Goal: Task Accomplishment & Management: Manage account settings

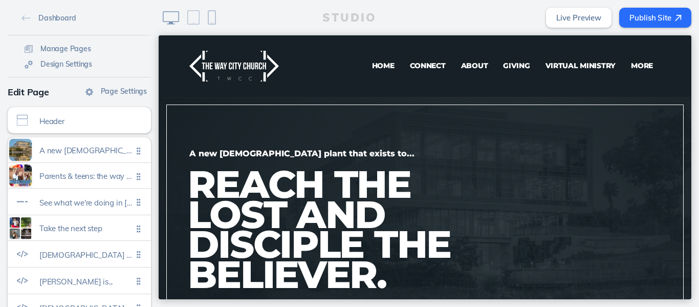
click at [415, 66] on span "Connect" at bounding box center [428, 65] width 36 height 9
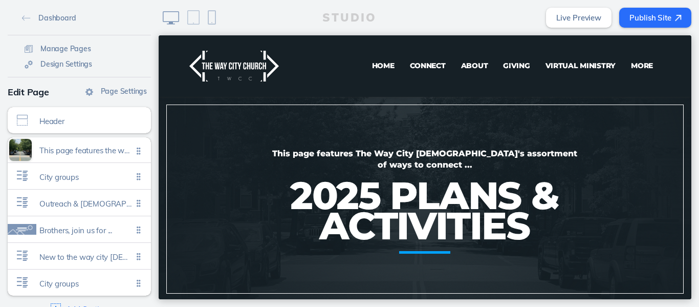
scroll to position [48, 0]
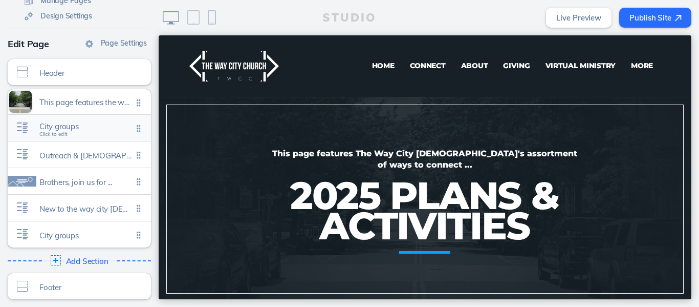
click at [63, 126] on span "City groups" at bounding box center [85, 126] width 93 height 9
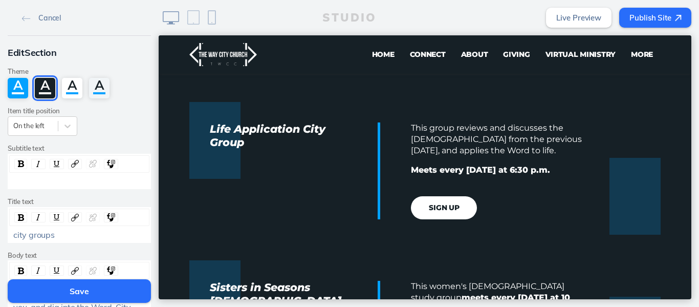
scroll to position [458, 0]
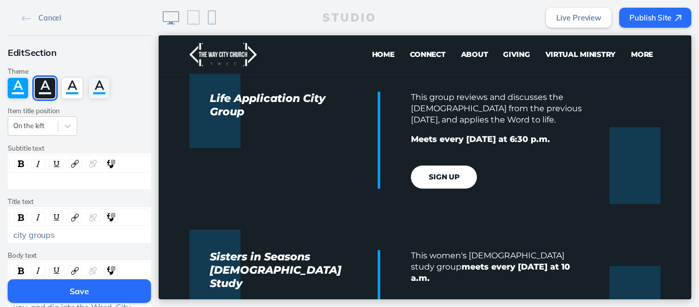
click at [435, 178] on button "Sign up" at bounding box center [444, 176] width 66 height 23
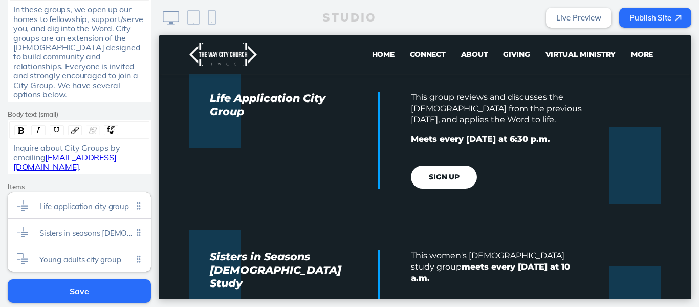
scroll to position [279, 0]
drag, startPoint x: 46, startPoint y: 158, endPoint x: 46, endPoint y: 150, distance: 7.2
click at [46, 150] on div "Inquire about City Groups by emailing [EMAIL_ADDRESS][DOMAIN_NAME] ." at bounding box center [79, 156] width 133 height 28
click at [72, 198] on span "Life application city group" at bounding box center [85, 202] width 93 height 9
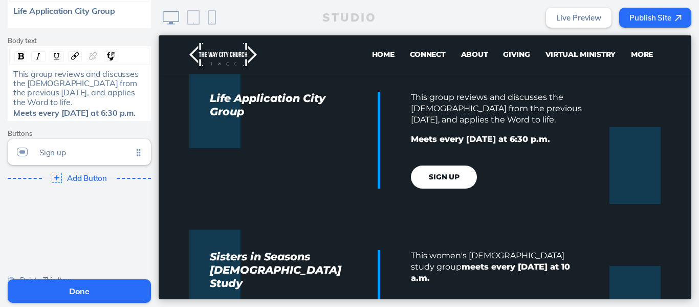
scroll to position [92, 0]
click at [59, 154] on span "Sign up" at bounding box center [85, 151] width 93 height 9
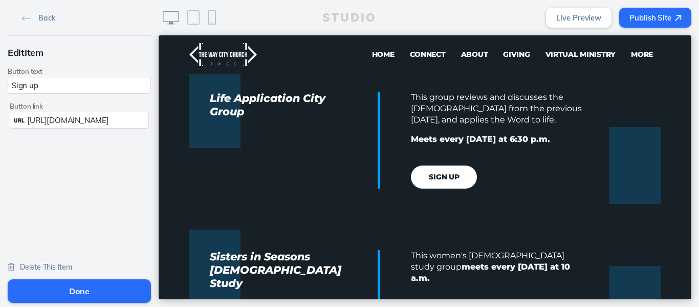
click at [103, 119] on span "[URL][DOMAIN_NAME]" at bounding box center [67, 120] width 81 height 10
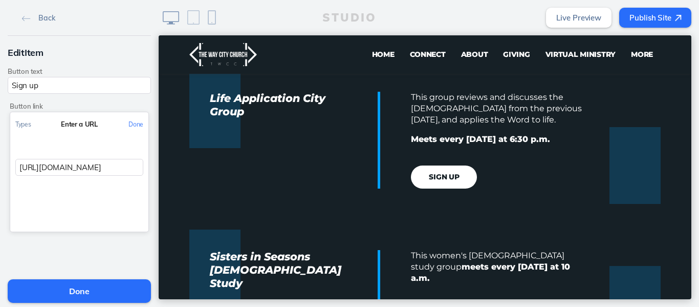
scroll to position [1, 239]
drag, startPoint x: 170, startPoint y: 203, endPoint x: 206, endPoint y: 183, distance: 40.8
paste input "https://[DOMAIN_NAME]/survey?u=57a1a5a8676338f89c6e55bd4&id=eebc9bf0a1&e=*|UNIQ…"
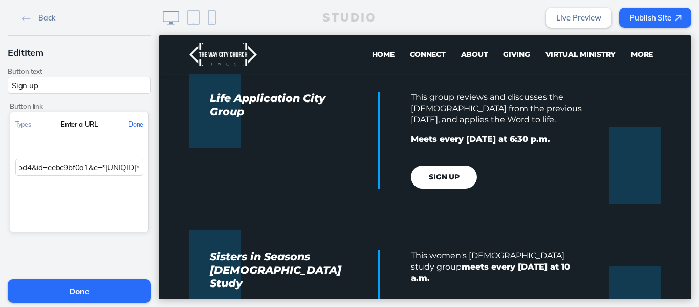
type input "https://[DOMAIN_NAME]/survey?u=57a1a5a8676338f89c6e55bd4&id=eebc9bf0a1&e=*|UNIQ…"
click at [125, 124] on button "Done" at bounding box center [135, 124] width 25 height 23
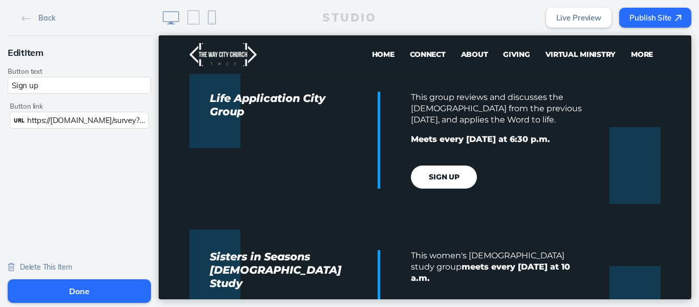
click at [72, 286] on button "Done" at bounding box center [79, 291] width 143 height 24
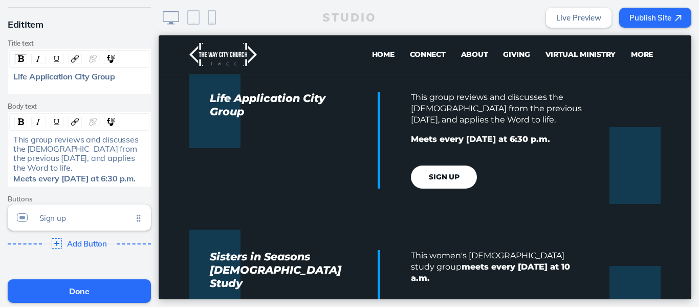
scroll to position [27, 0]
drag, startPoint x: 155, startPoint y: 131, endPoint x: 2, endPoint y: 115, distance: 153.9
click at [77, 291] on button "Done" at bounding box center [79, 291] width 143 height 24
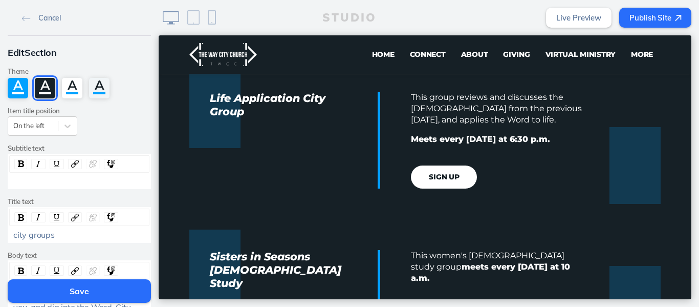
click at [77, 291] on button "Save" at bounding box center [79, 291] width 143 height 24
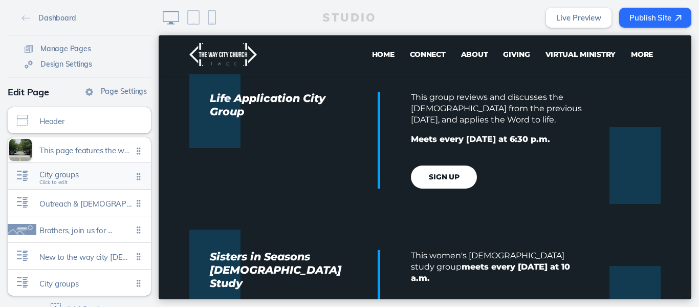
click at [80, 178] on span "City groups" at bounding box center [85, 174] width 93 height 9
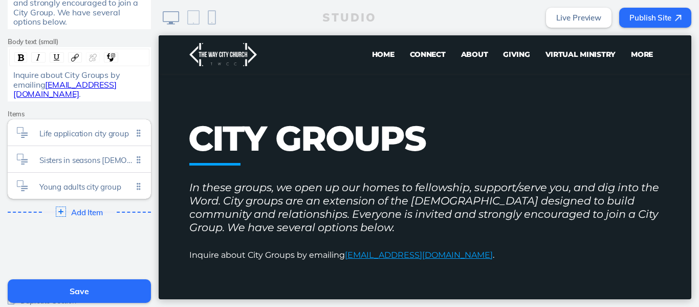
scroll to position [357, 0]
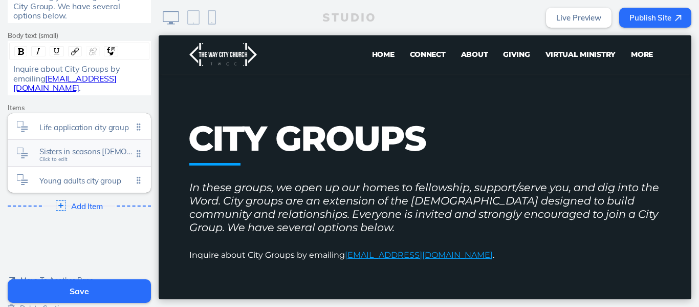
click at [84, 147] on span "Sisters in seasons [DEMOGRAPHIC_DATA] study" at bounding box center [85, 151] width 93 height 9
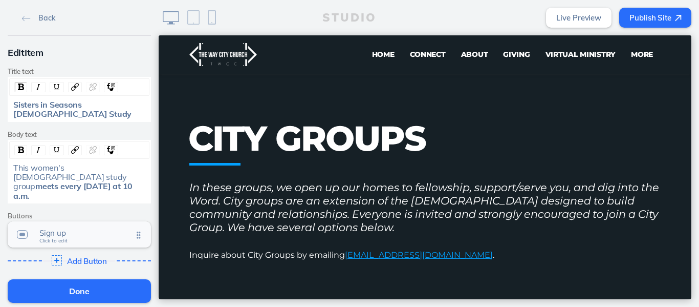
click at [66, 228] on span "Sign up" at bounding box center [85, 232] width 93 height 9
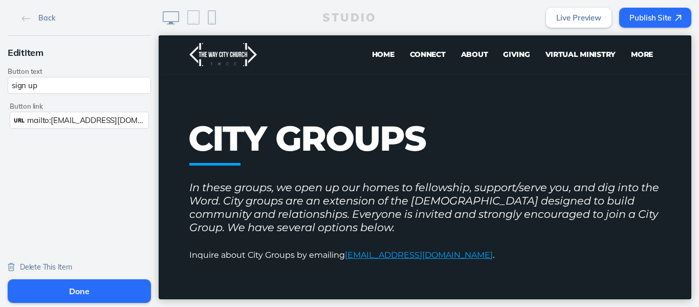
click at [63, 119] on span "mailto:[EMAIL_ADDRESS][DOMAIN_NAME]" at bounding box center [103, 120] width 152 height 10
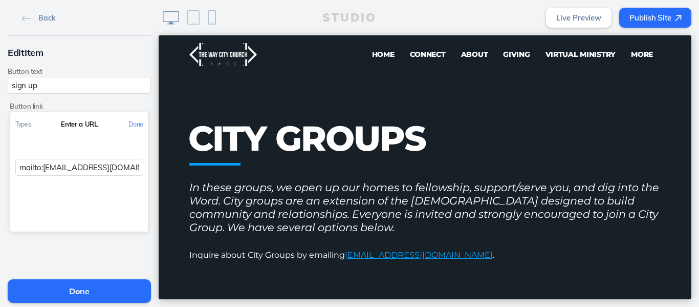
scroll to position [1, 0]
drag, startPoint x: 171, startPoint y: 202, endPoint x: 204, endPoint y: 183, distance: 37.6
paste input "https://[DOMAIN_NAME]/survey?u=57a1a5a8676338f89c6e55bd4&id=eebc9bf0a1&e=*|UNIQ…"
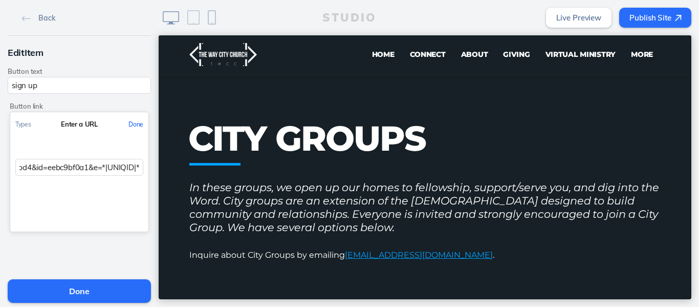
type input "https://[DOMAIN_NAME]/survey?u=57a1a5a8676338f89c6e55bd4&id=eebc9bf0a1&e=*|UNIQ…"
click at [129, 125] on button "Done" at bounding box center [135, 124] width 25 height 23
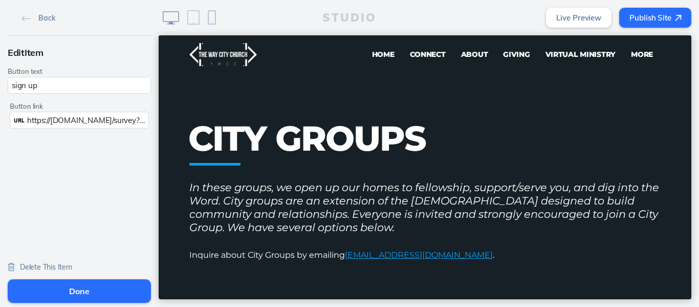
click at [75, 293] on button "Done" at bounding box center [79, 291] width 143 height 24
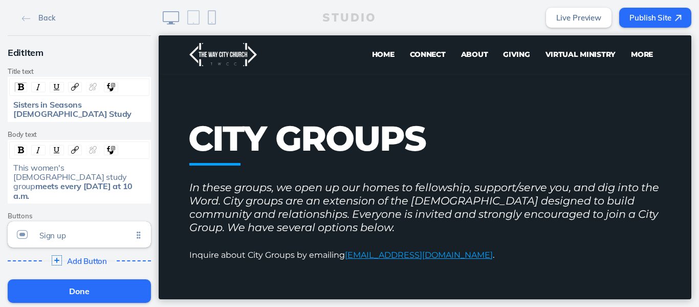
click at [75, 293] on button "Done" at bounding box center [79, 291] width 143 height 24
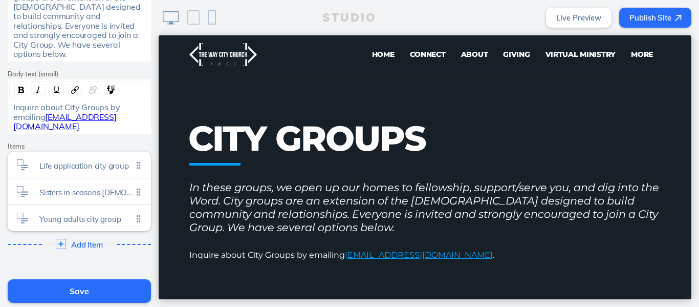
scroll to position [339, 0]
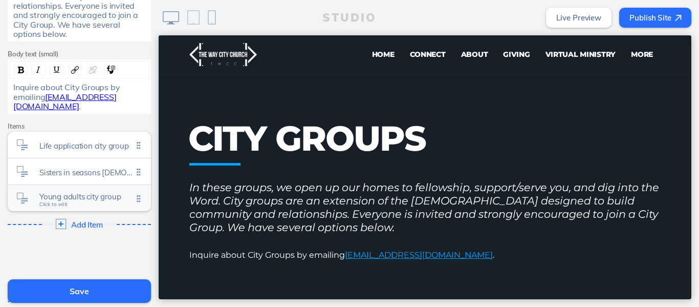
click at [80, 192] on span "Young adults city group" at bounding box center [85, 196] width 93 height 9
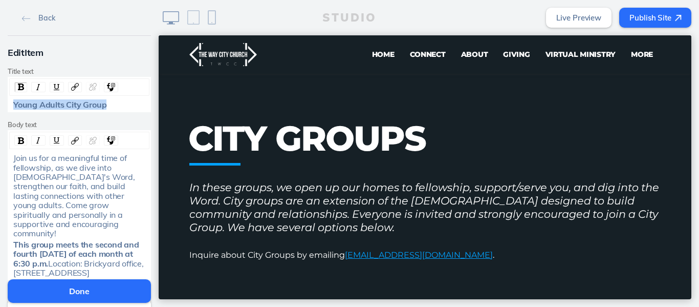
drag, startPoint x: 105, startPoint y: 104, endPoint x: 0, endPoint y: 84, distance: 106.8
click at [0, 84] on div "Edit Item Title text Young Adults City Group Body text Join us for a meaningful…" at bounding box center [79, 196] width 159 height 321
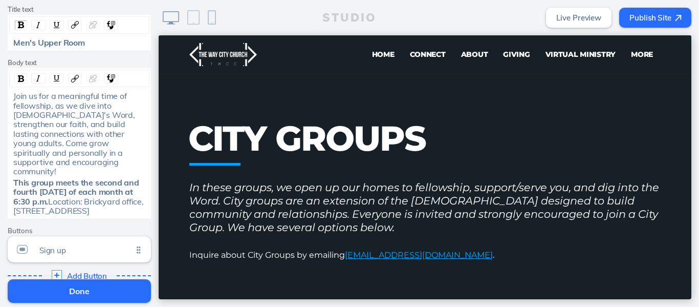
scroll to position [58, 0]
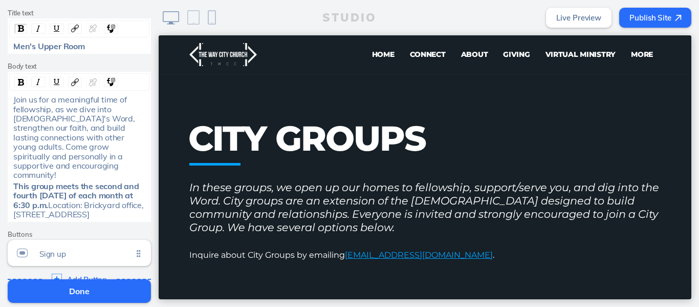
drag, startPoint x: 125, startPoint y: 208, endPoint x: 0, endPoint y: 80, distance: 178.8
click at [0, 80] on div "Edit Item Title text Men's Upper Room Body text Join us for a meaningful time o…" at bounding box center [79, 137] width 159 height 321
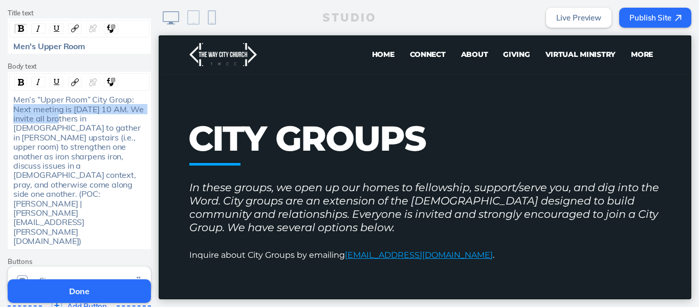
drag, startPoint x: 96, startPoint y: 119, endPoint x: 8, endPoint y: 107, distance: 88.7
click at [10, 107] on div "Men’s “Upper Room” City Group: Next meeting is [DATE] 10 AM. We invite all brot…" at bounding box center [80, 170] width 140 height 150
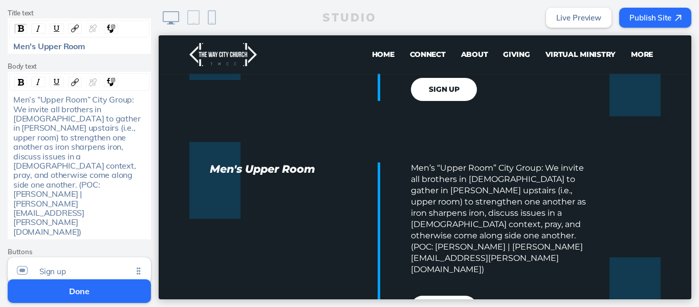
scroll to position [699, 0]
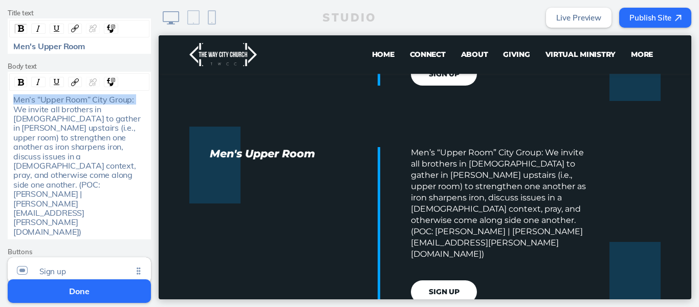
drag, startPoint x: 130, startPoint y: 100, endPoint x: 6, endPoint y: 94, distance: 124.5
click at [9, 94] on div "Men’s “Upper Room” City Group: We invite all brothers in [DEMOGRAPHIC_DATA] to …" at bounding box center [79, 165] width 140 height 144
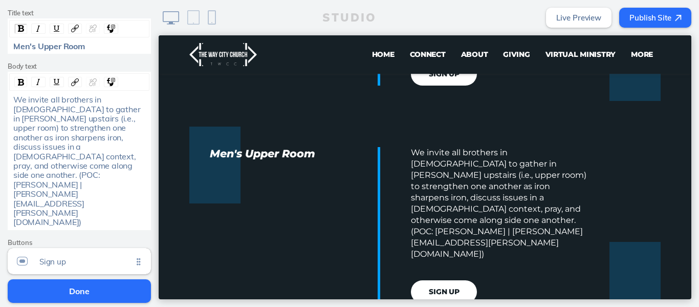
scroll to position [120, 0]
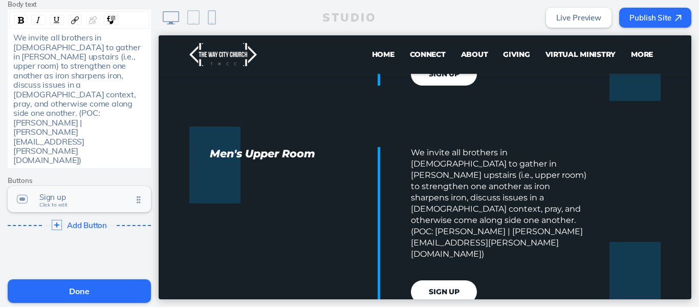
click at [54, 202] on span "Click to edit" at bounding box center [53, 205] width 28 height 6
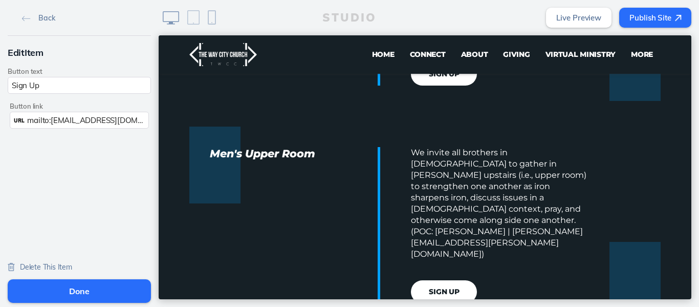
click at [27, 121] on span "mailto:[EMAIL_ADDRESS][DOMAIN_NAME]" at bounding box center [103, 120] width 152 height 10
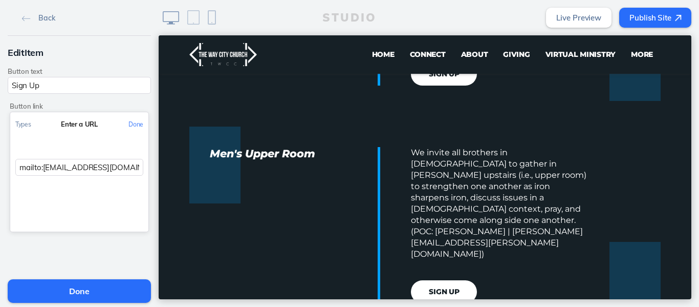
scroll to position [1, 0]
drag, startPoint x: 172, startPoint y: 203, endPoint x: 186, endPoint y: 187, distance: 20.7
paste input "https://[DOMAIN_NAME]/survey?u=57a1a5a8676338f89c6e55bd4&id=eebc9bf0a1&e=*|UNIQ…"
type input "https://[DOMAIN_NAME]/survey?u=57a1a5a8676338f89c6e55bd4&id=eebc9bf0a1&e=*|UNIQ…"
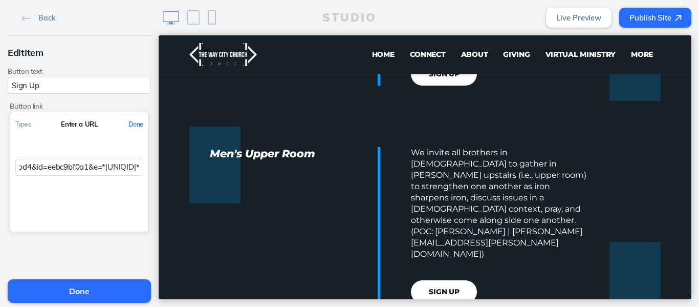
click at [130, 129] on button "Done" at bounding box center [135, 124] width 25 height 23
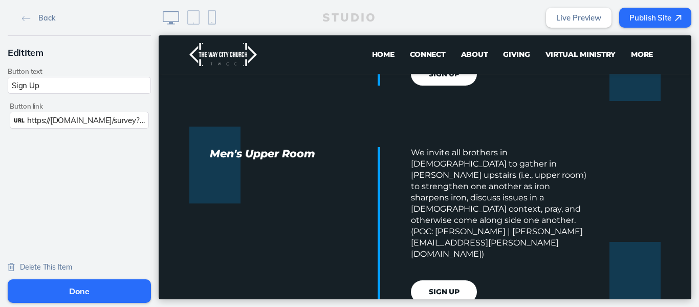
click at [79, 290] on button "Done" at bounding box center [79, 291] width 143 height 24
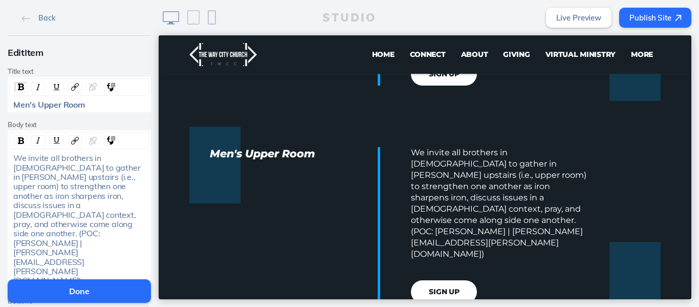
click at [79, 290] on button "Done" at bounding box center [79, 291] width 143 height 24
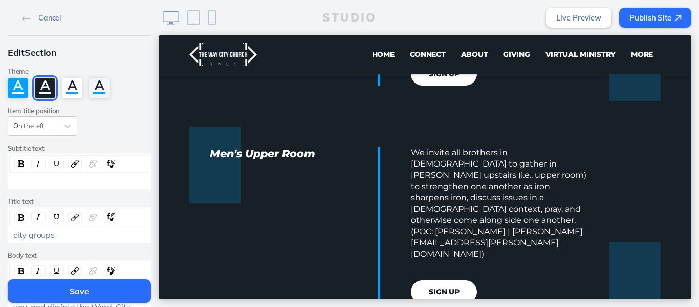
click at [79, 290] on button "Save" at bounding box center [79, 291] width 143 height 24
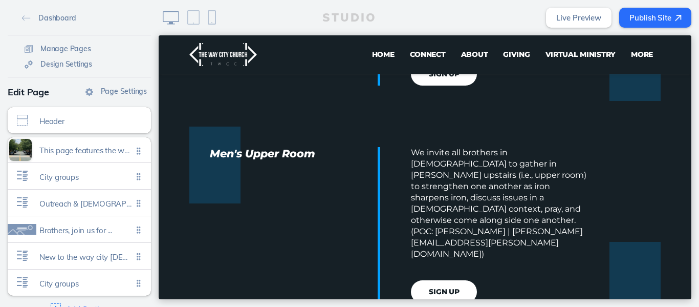
click at [663, 16] on button "Publish Site" at bounding box center [655, 18] width 72 height 20
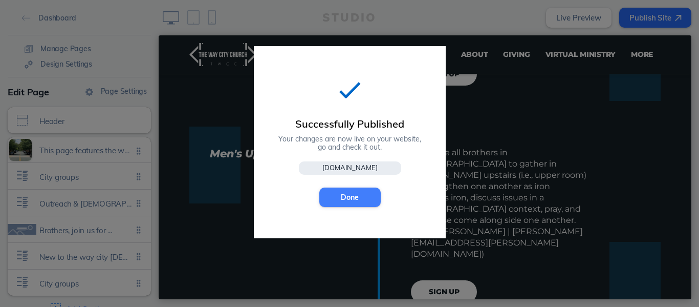
click at [352, 195] on button "Done" at bounding box center [349, 196] width 61 height 19
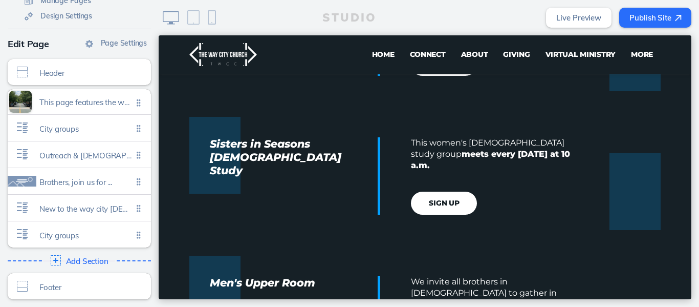
scroll to position [585, 0]
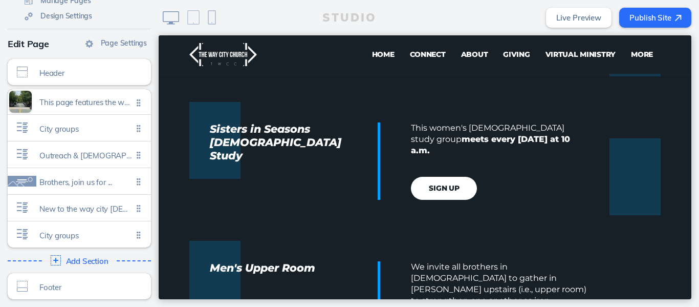
click at [575, 211] on ul "Life Application City Group This group reviews and discusses the [DEMOGRAPHIC_D…" at bounding box center [424, 180] width 471 height 473
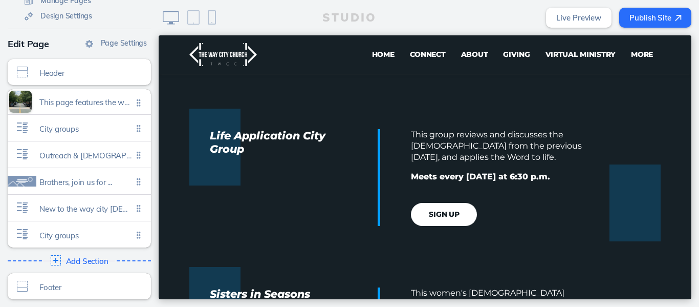
scroll to position [2897, 0]
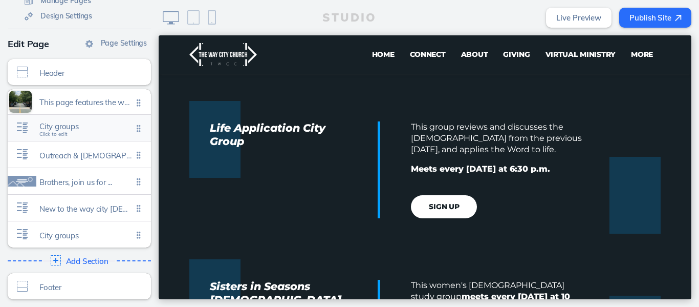
click at [65, 130] on span "City groups" at bounding box center [85, 126] width 93 height 9
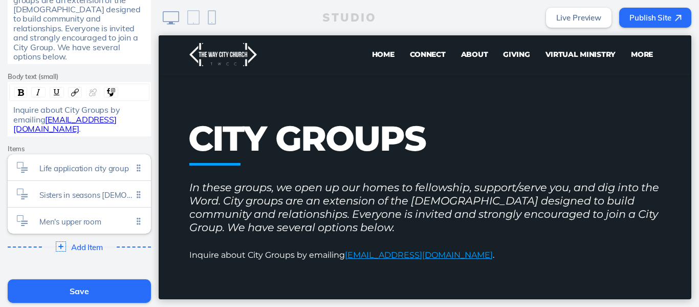
scroll to position [327, 0]
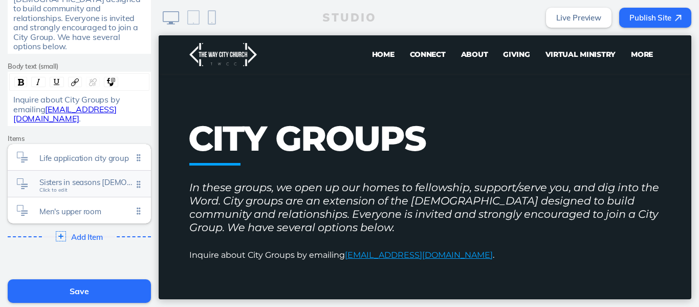
click at [81, 178] on span "Sisters in seasons [DEMOGRAPHIC_DATA] study" at bounding box center [85, 182] width 93 height 9
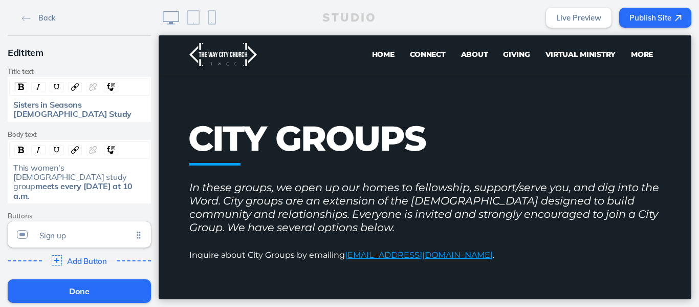
click at [13, 162] on span "This women's [DEMOGRAPHIC_DATA] study group" at bounding box center [71, 176] width 116 height 29
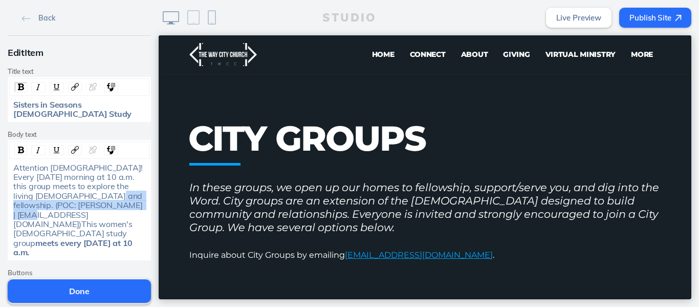
drag, startPoint x: 84, startPoint y: 186, endPoint x: 106, endPoint y: 205, distance: 29.0
click at [106, 205] on span "Attention [DEMOGRAPHIC_DATA]! Every [DATE] morning at 10 a.m. this group meets …" at bounding box center [79, 204] width 132 height 85
click at [104, 203] on span "Attention [DEMOGRAPHIC_DATA]! Every [DATE] morning at 10 a.m. this group meets …" at bounding box center [79, 204] width 132 height 85
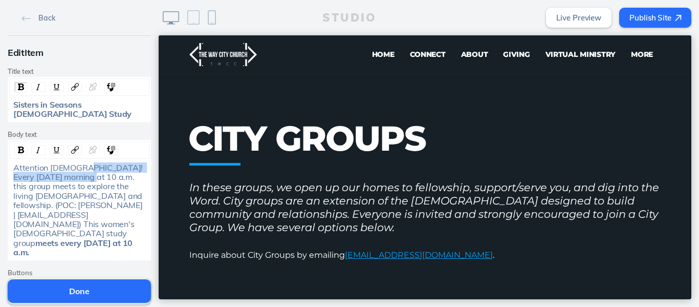
drag, startPoint x: 73, startPoint y: 157, endPoint x: 79, endPoint y: 166, distance: 11.5
click at [79, 166] on span "Attention [DEMOGRAPHIC_DATA]! Every [DATE] morning at 10 a.m. this group meets …" at bounding box center [79, 204] width 132 height 85
drag, startPoint x: 79, startPoint y: 166, endPoint x: 62, endPoint y: 166, distance: 16.4
click at [62, 166] on span "Attention [DEMOGRAPHIC_DATA]! Every [DATE] morning at 10 a.m. this group meets …" at bounding box center [79, 204] width 132 height 85
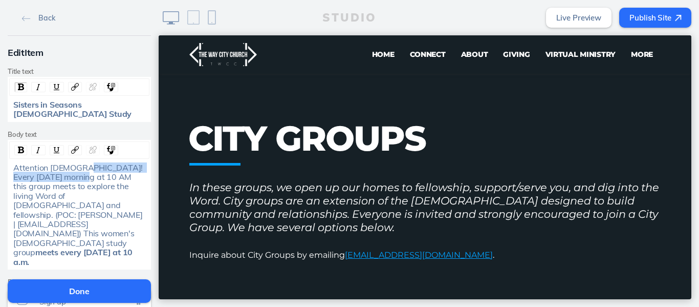
drag, startPoint x: 76, startPoint y: 166, endPoint x: 73, endPoint y: 162, distance: 5.4
click at [73, 162] on span "Attention [DEMOGRAPHIC_DATA]! Every [DATE] morning at 10 AM this group meets to…" at bounding box center [79, 209] width 132 height 95
click at [14, 145] on div "rdw-inline-control" at bounding box center [20, 150] width 13 height 10
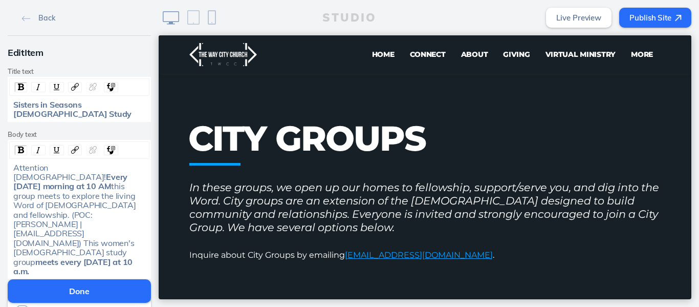
click at [102, 181] on span "this group meets to explore the living Word of [DEMOGRAPHIC_DATA] and fellowshi…" at bounding box center [75, 223] width 125 height 85
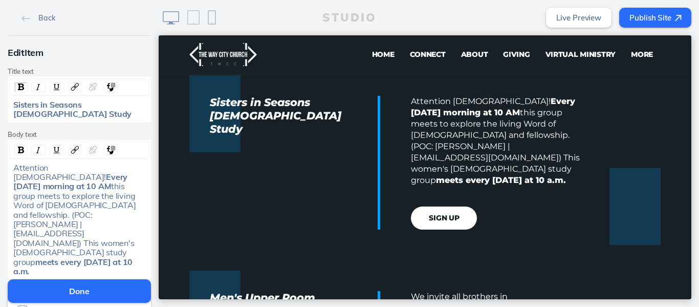
scroll to position [627, 0]
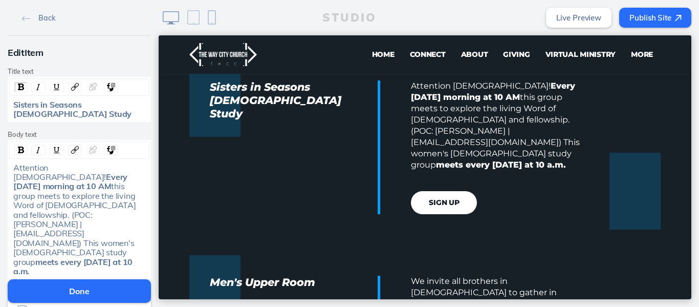
drag, startPoint x: 116, startPoint y: 211, endPoint x: 107, endPoint y: 195, distance: 18.5
click at [107, 195] on div "Attention [DEMOGRAPHIC_DATA]! Every [DATE] morning at 10 AM this group meets to…" at bounding box center [79, 219] width 133 height 113
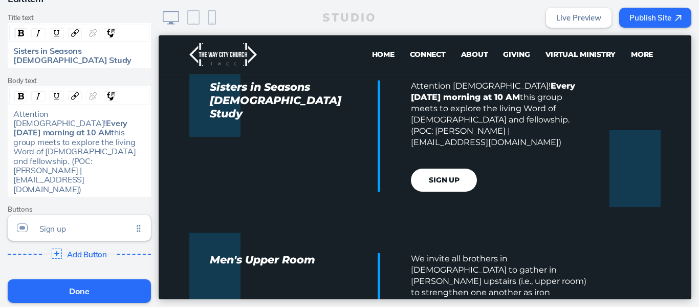
scroll to position [55, 0]
click at [73, 284] on button "Done" at bounding box center [79, 291] width 143 height 24
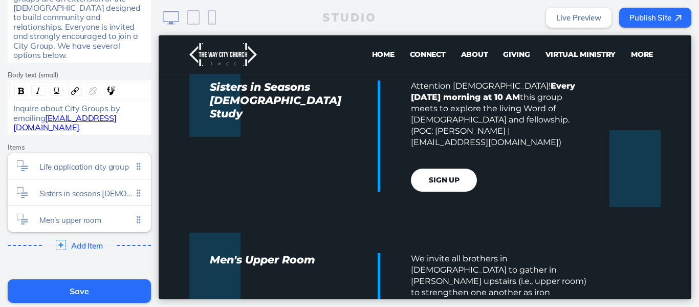
scroll to position [316, 0]
click at [86, 188] on span "Sisters in seasons [DEMOGRAPHIC_DATA] study" at bounding box center [85, 192] width 93 height 9
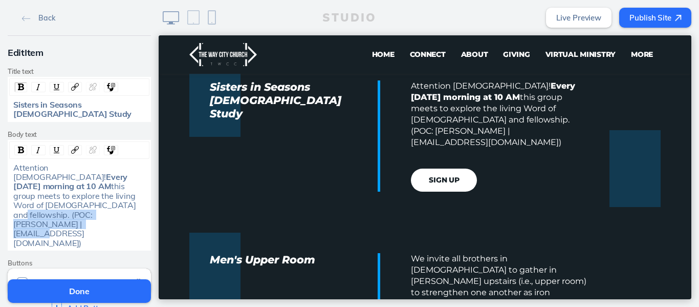
drag, startPoint x: 112, startPoint y: 196, endPoint x: 69, endPoint y: 185, distance: 43.8
click at [69, 185] on div "Attention [DEMOGRAPHIC_DATA]! Every [DATE] morning at 10 AM this group meets to…" at bounding box center [79, 205] width 133 height 85
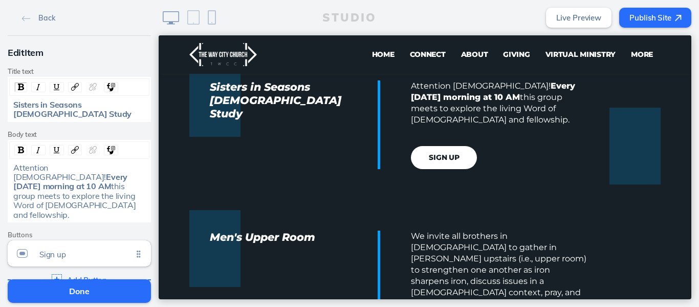
click at [84, 288] on button "Done" at bounding box center [79, 291] width 143 height 24
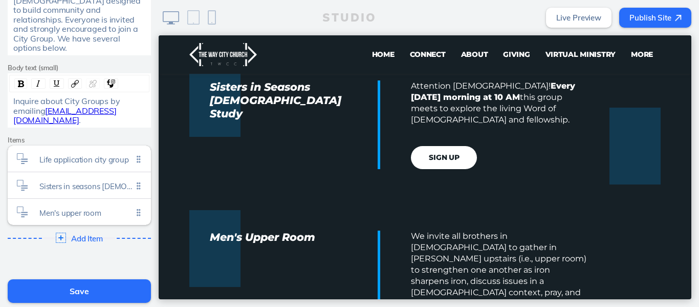
scroll to position [328, 0]
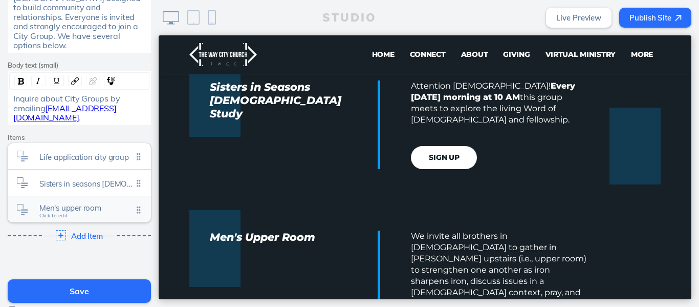
click at [81, 196] on div "Men's upper room Click to edit" at bounding box center [79, 209] width 143 height 26
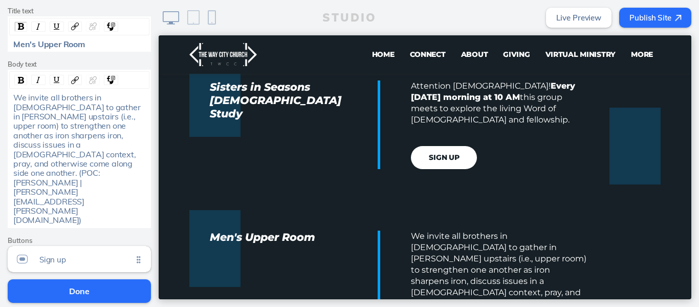
scroll to position [67, 0]
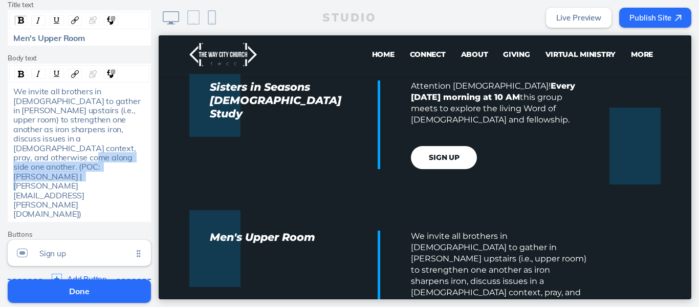
drag, startPoint x: 122, startPoint y: 168, endPoint x: 74, endPoint y: 150, distance: 51.5
click at [74, 150] on div "We invite all brothers in [DEMOGRAPHIC_DATA] to gather in [PERSON_NAME] upstair…" at bounding box center [79, 152] width 133 height 132
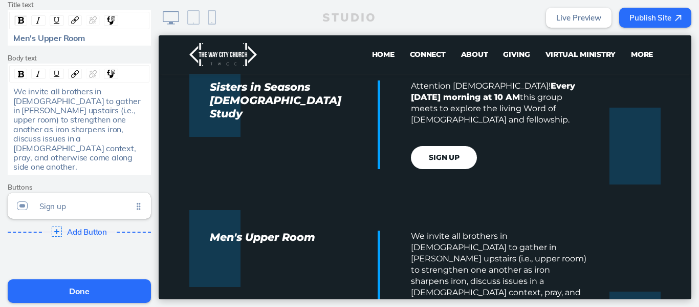
click at [80, 294] on button "Done" at bounding box center [79, 291] width 143 height 24
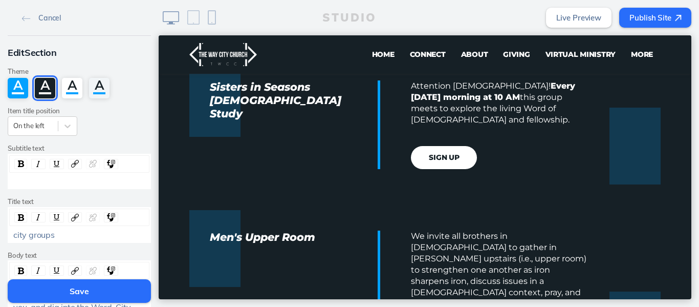
click at [80, 294] on button "Save" at bounding box center [79, 291] width 143 height 24
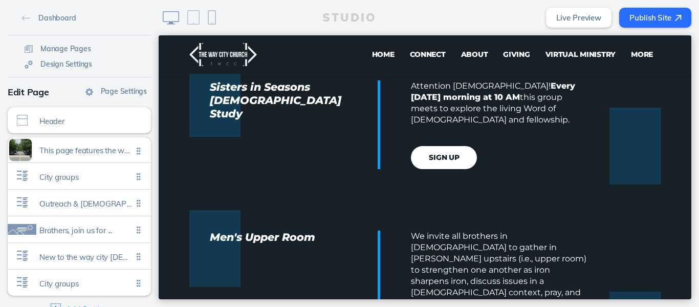
click at [646, 15] on button "Publish Site" at bounding box center [655, 18] width 72 height 20
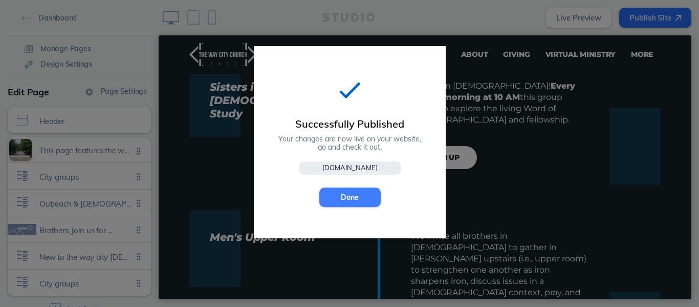
click at [353, 199] on button "Done" at bounding box center [349, 196] width 61 height 19
